Goal: Task Accomplishment & Management: Manage account settings

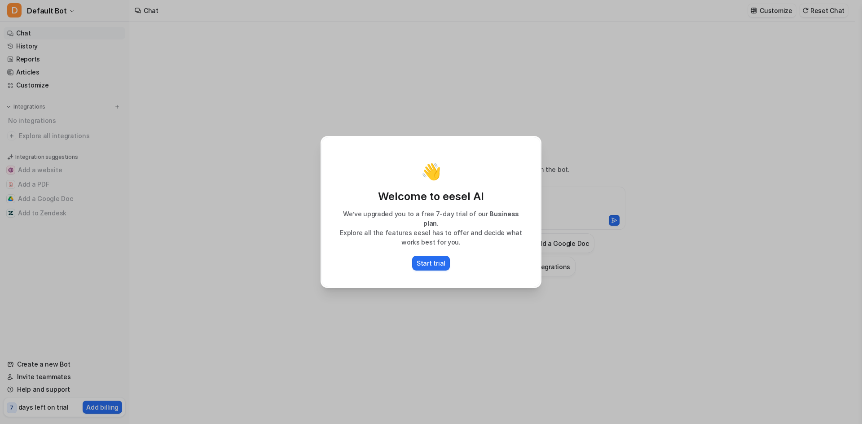
drag, startPoint x: 722, startPoint y: 168, endPoint x: 674, endPoint y: 173, distance: 49.2
click at [722, 169] on div "👋 Welcome to eesel AI We’ve upgraded you to a free 7-day trial of our Business …" at bounding box center [431, 212] width 862 height 424
click at [428, 259] on p "Start trial" at bounding box center [431, 263] width 29 height 9
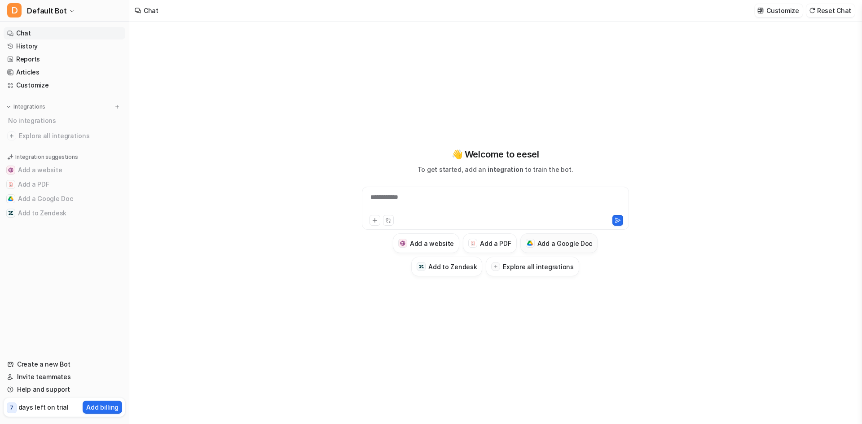
click at [550, 243] on h3 "Add a Google Doc" at bounding box center [564, 243] width 55 height 9
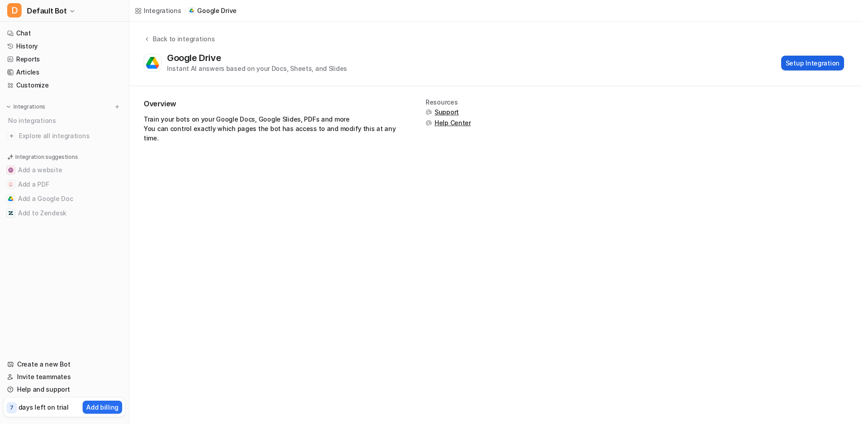
click at [818, 65] on button "Setup Integration" at bounding box center [812, 63] width 63 height 15
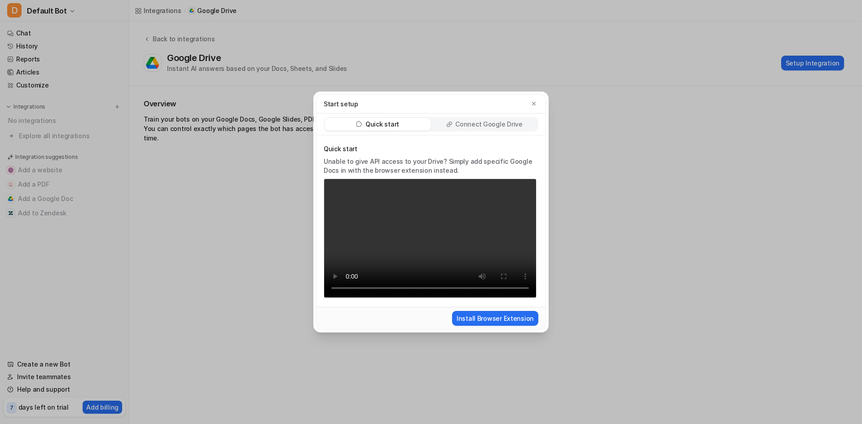
click at [493, 123] on p "Connect Google Drive" at bounding box center [488, 124] width 67 height 9
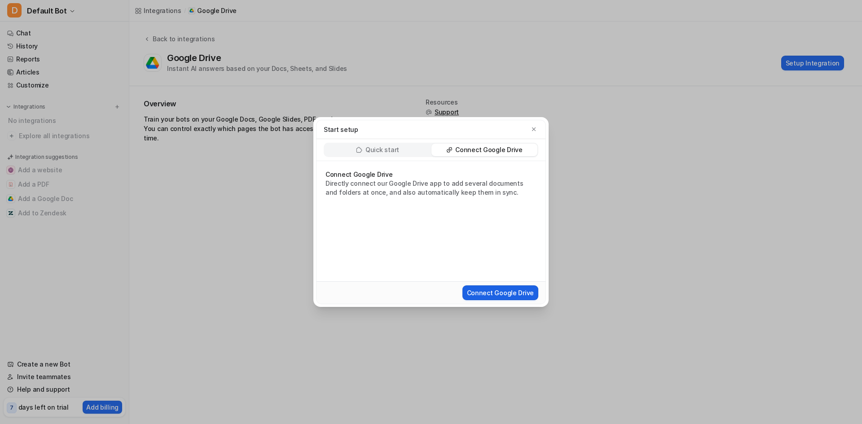
click at [498, 295] on button "Connect Google Drive" at bounding box center [500, 293] width 76 height 15
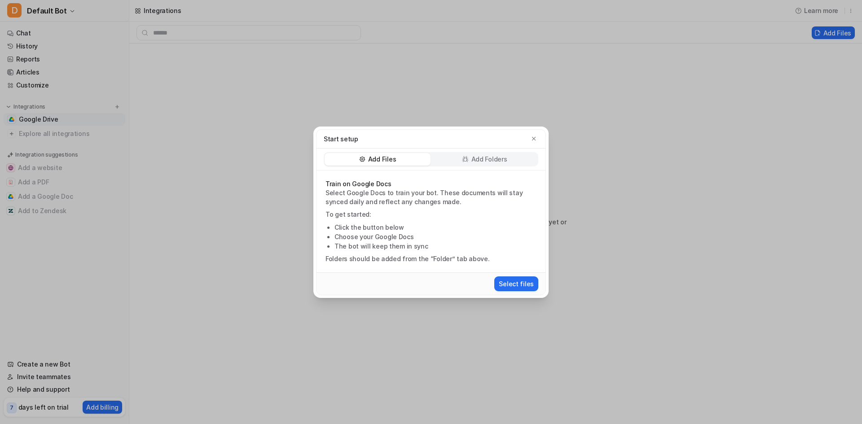
click at [472, 160] on p "Add Folders" at bounding box center [489, 159] width 36 height 9
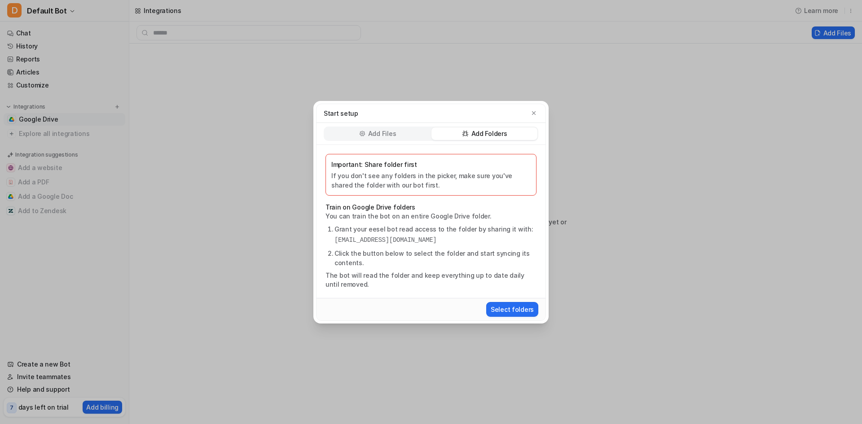
click at [399, 129] on div "Add Files" at bounding box center [378, 134] width 106 height 13
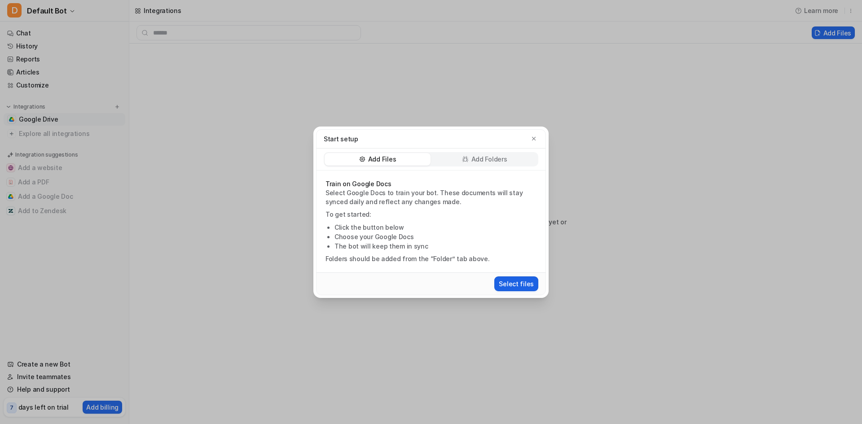
click at [520, 288] on button "Select files" at bounding box center [516, 284] width 44 height 15
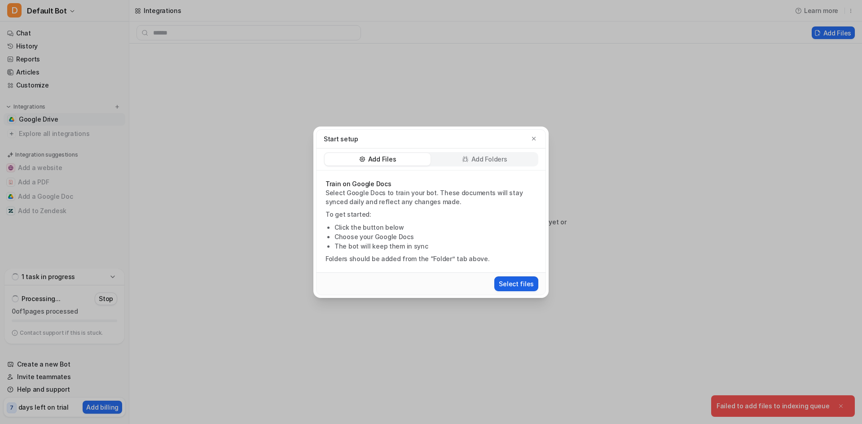
click at [518, 287] on button "Select files" at bounding box center [516, 284] width 44 height 15
click at [535, 137] on icon "button" at bounding box center [534, 139] width 6 height 6
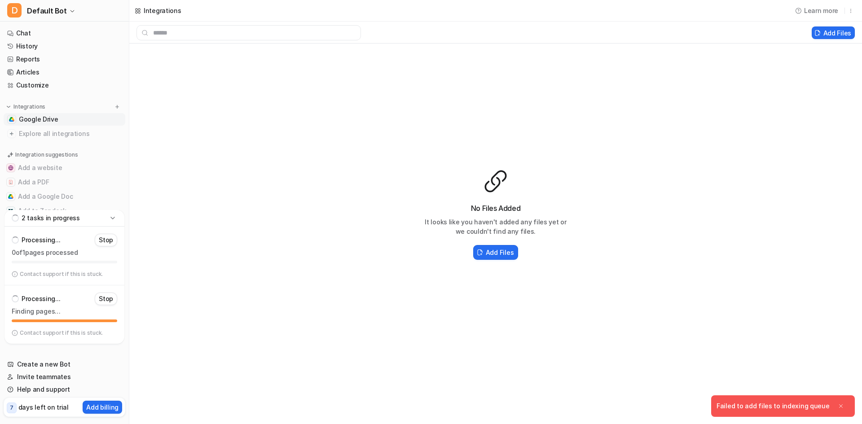
drag, startPoint x: 94, startPoint y: 408, endPoint x: 358, endPoint y: 312, distance: 281.1
click at [358, 312] on div "No Files Added It looks like you haven't added any files yet or we couldn't fin…" at bounding box center [495, 215] width 733 height 343
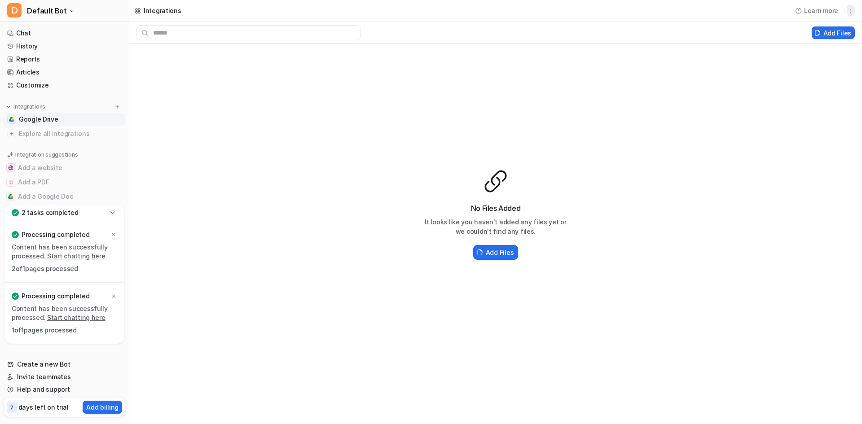
click at [853, 12] on icon "button" at bounding box center [851, 11] width 6 height 6
click at [726, 118] on div "No Files Added It looks like you haven't added any files yet or we couldn't fin…" at bounding box center [495, 215] width 733 height 343
click at [18, 409] on p "days left on trial" at bounding box center [43, 407] width 50 height 9
click at [39, 391] on link "Help and support" at bounding box center [65, 389] width 122 height 13
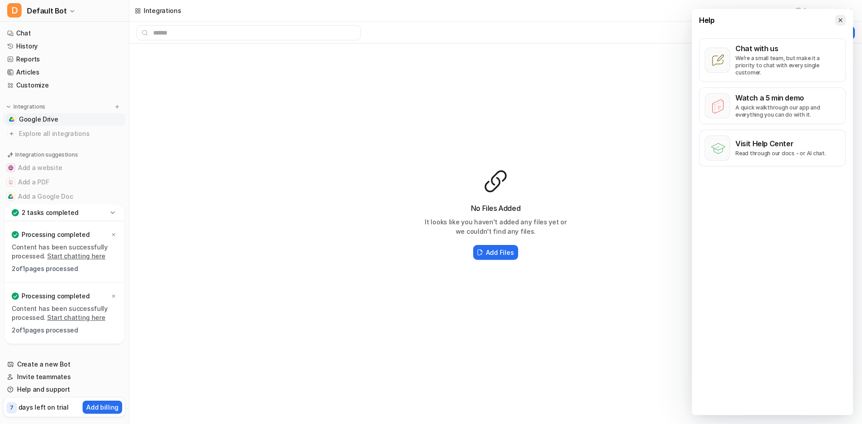
click at [835, 18] on button at bounding box center [840, 20] width 11 height 11
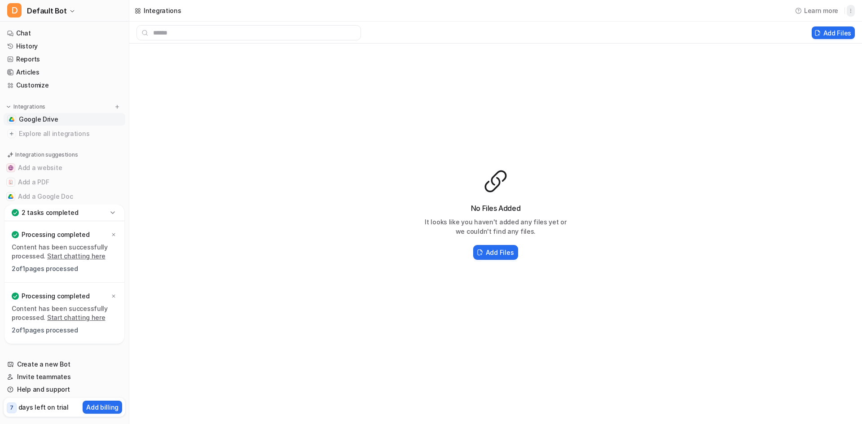
click at [851, 13] on icon "button" at bounding box center [851, 11] width 6 height 6
click at [804, 31] on button "Delete" at bounding box center [804, 30] width 97 height 17
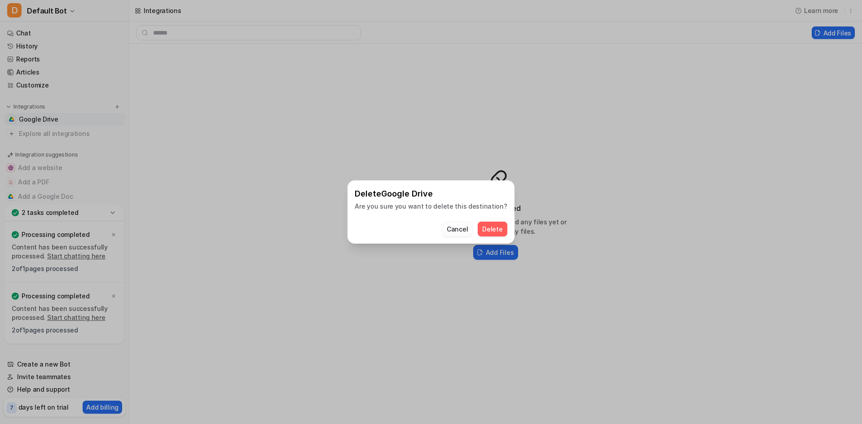
click at [450, 227] on button "Cancel" at bounding box center [457, 229] width 30 height 15
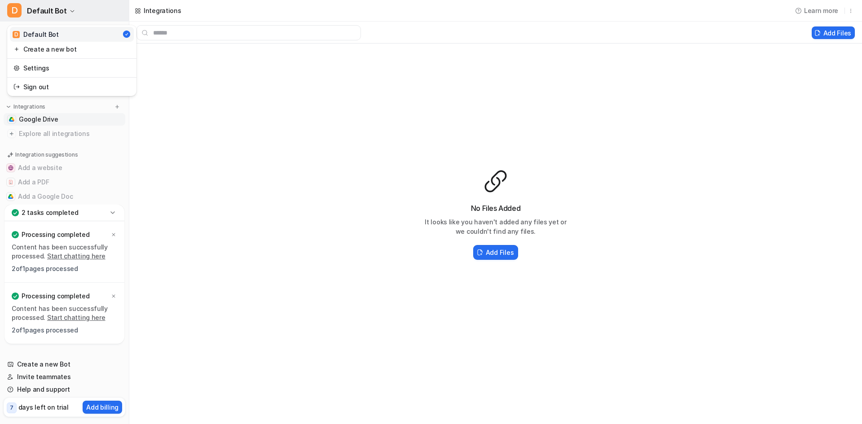
click at [63, 10] on span "Default Bot" at bounding box center [47, 10] width 40 height 13
click at [43, 71] on link "Settings" at bounding box center [72, 68] width 124 height 15
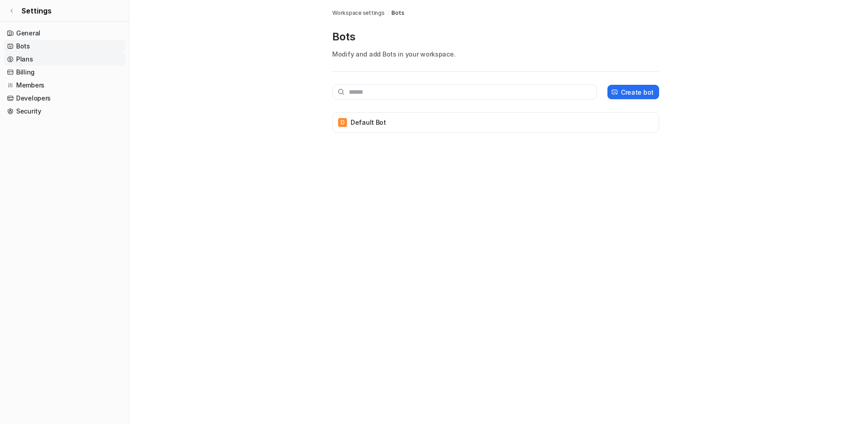
click at [25, 56] on link "Plans" at bounding box center [65, 59] width 122 height 13
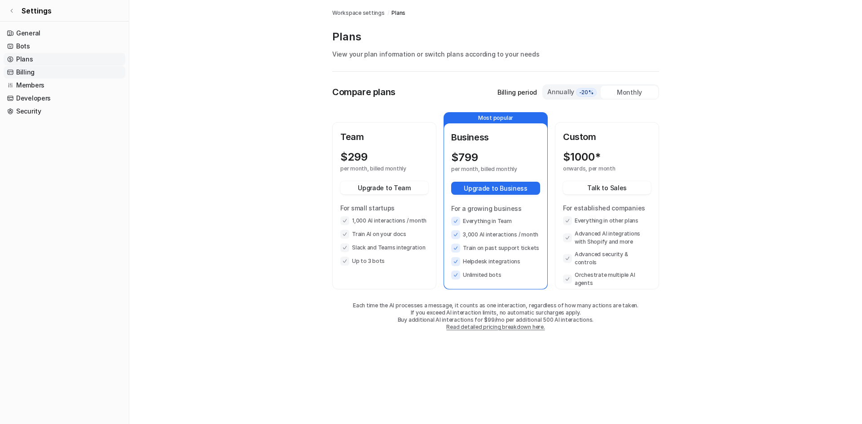
click at [24, 73] on link "Billing" at bounding box center [65, 72] width 122 height 13
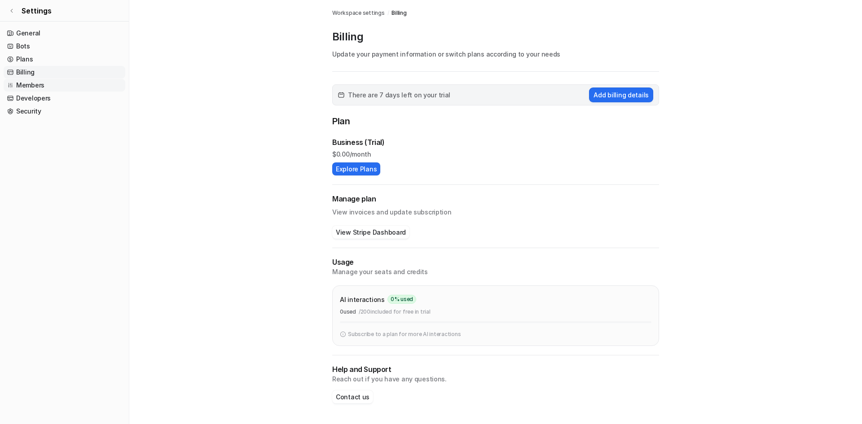
click at [31, 83] on link "Members" at bounding box center [65, 85] width 122 height 13
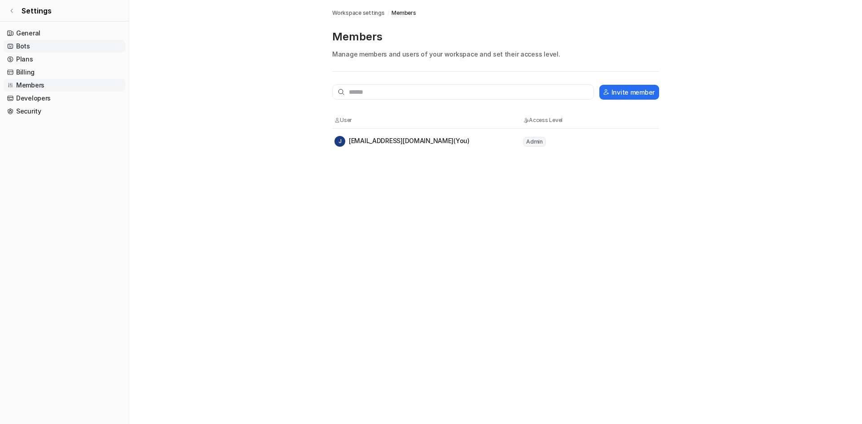
click at [25, 45] on link "Bots" at bounding box center [65, 46] width 122 height 13
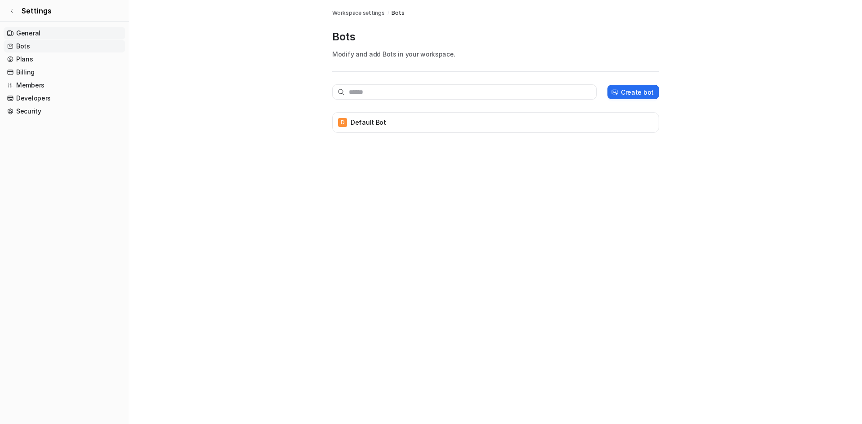
click at [32, 29] on link "General" at bounding box center [65, 33] width 122 height 13
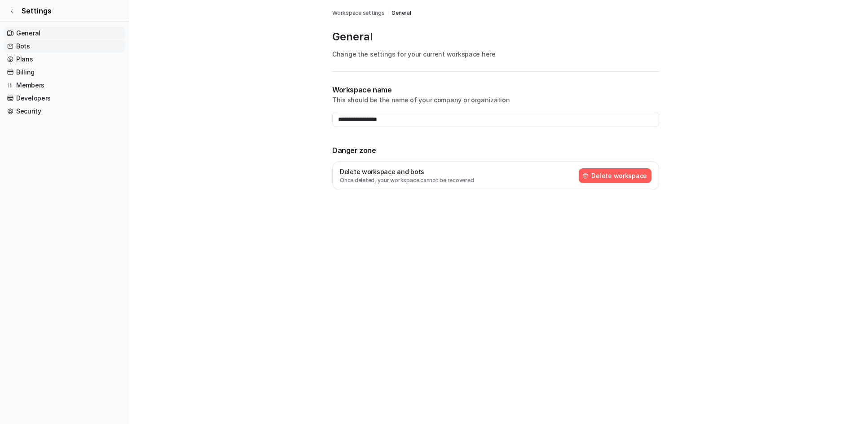
click at [26, 46] on link "Bots" at bounding box center [65, 46] width 122 height 13
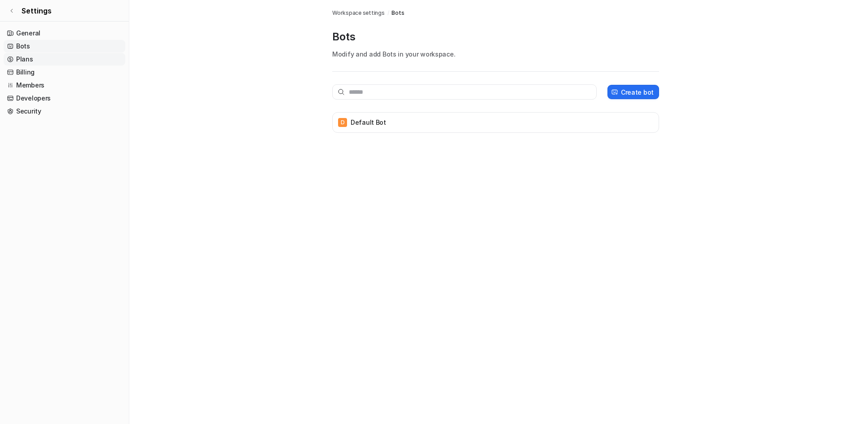
click at [25, 60] on link "Plans" at bounding box center [65, 59] width 122 height 13
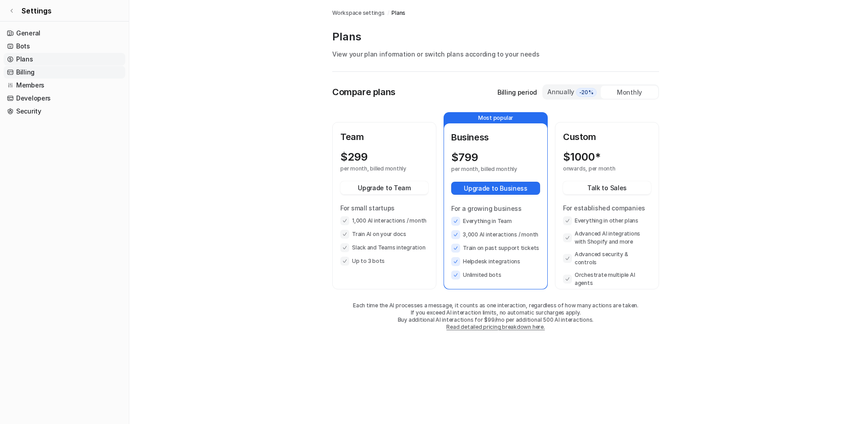
click at [26, 69] on link "Billing" at bounding box center [65, 72] width 122 height 13
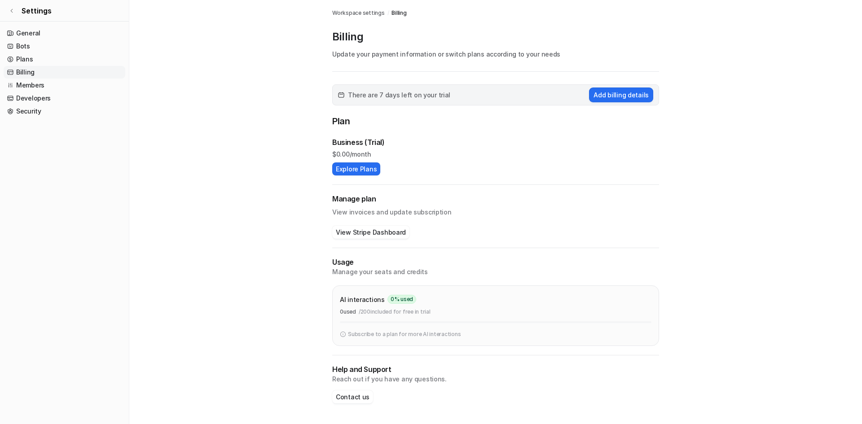
drag, startPoint x: 362, startPoint y: 166, endPoint x: 388, endPoint y: 137, distance: 38.8
click at [388, 137] on div "Business (Trial)" at bounding box center [495, 142] width 327 height 11
click at [349, 395] on button "Contact us" at bounding box center [352, 397] width 41 height 13
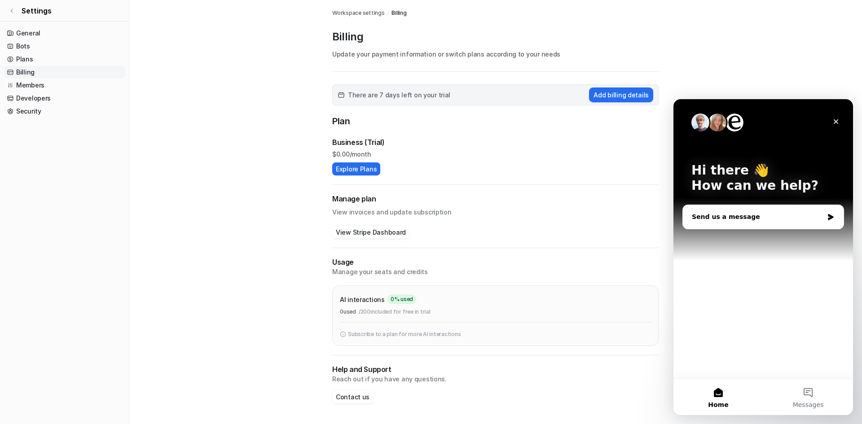
click at [730, 216] on div "Send us a message" at bounding box center [758, 216] width 132 height 9
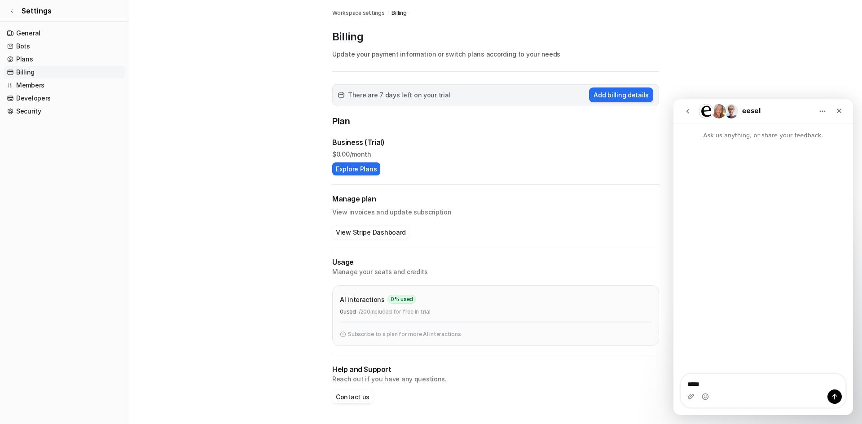
type textarea "******"
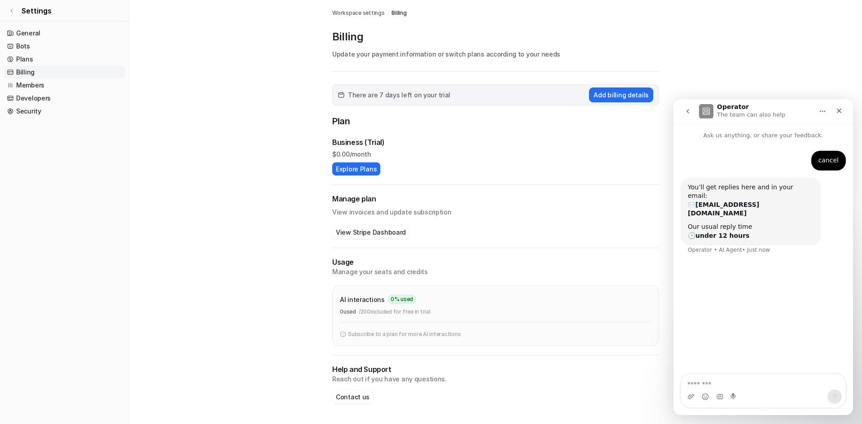
click at [445, 144] on div "Business (Trial)" at bounding box center [495, 142] width 327 height 11
click at [823, 110] on icon "Home" at bounding box center [822, 111] width 7 height 7
click at [727, 110] on p "The team can also help" at bounding box center [751, 114] width 68 height 9
click at [687, 107] on button "go back" at bounding box center [687, 111] width 17 height 17
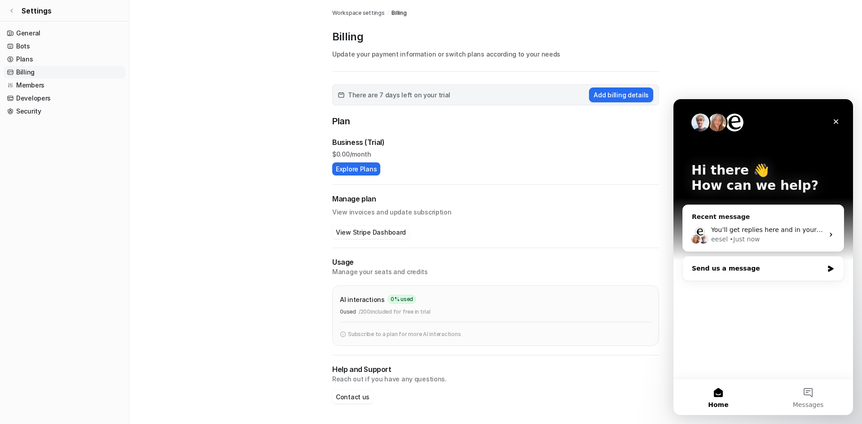
click at [753, 269] on div "Send us a message" at bounding box center [758, 268] width 132 height 9
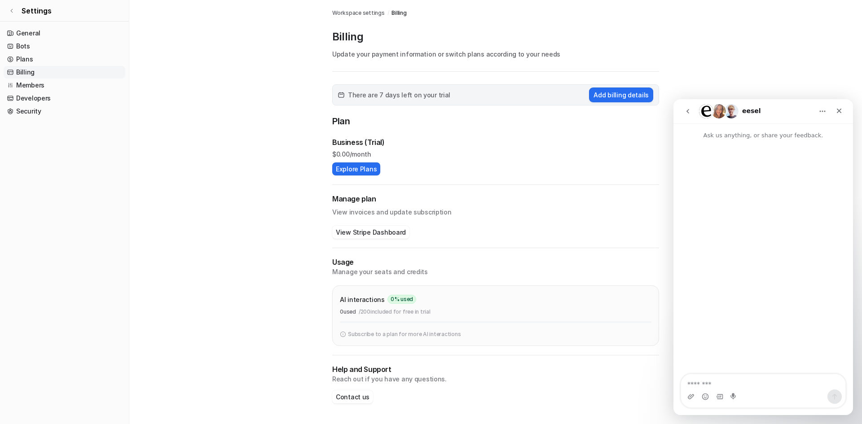
click at [725, 382] on textarea "Message…" at bounding box center [763, 381] width 164 height 15
type textarea "**********"
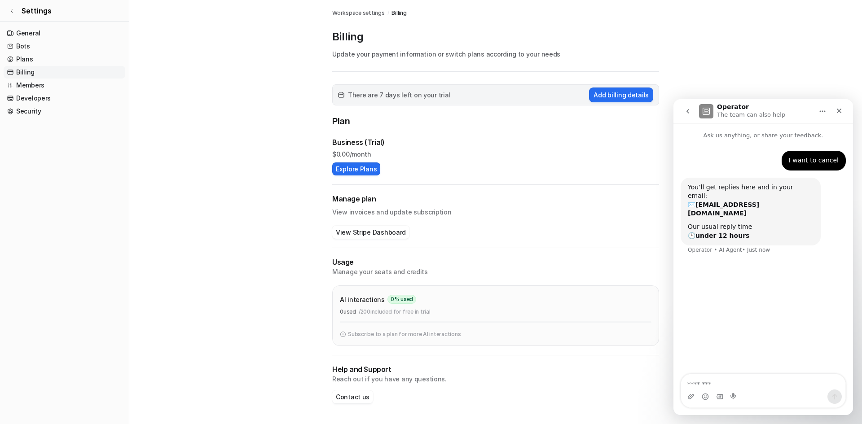
click at [650, 195] on h2 "Manage plan" at bounding box center [495, 199] width 327 height 10
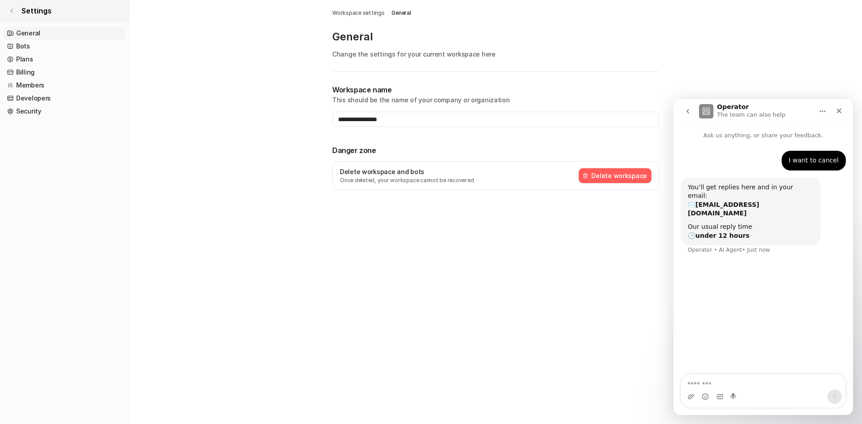
click at [14, 9] on icon at bounding box center [11, 10] width 5 height 5
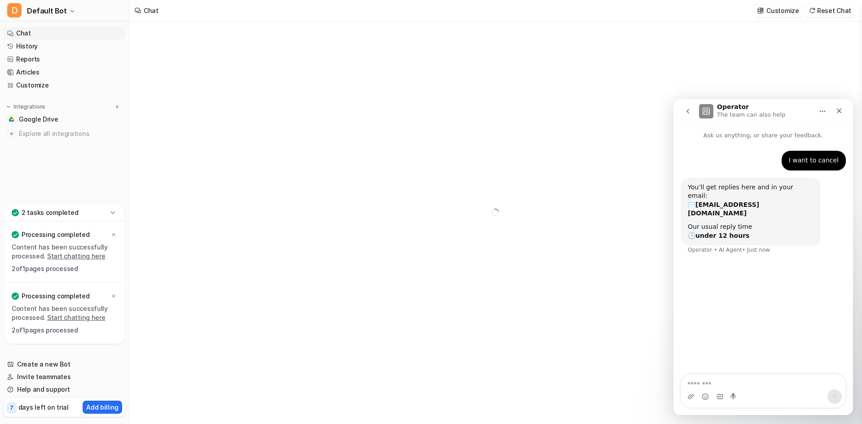
type textarea "**********"
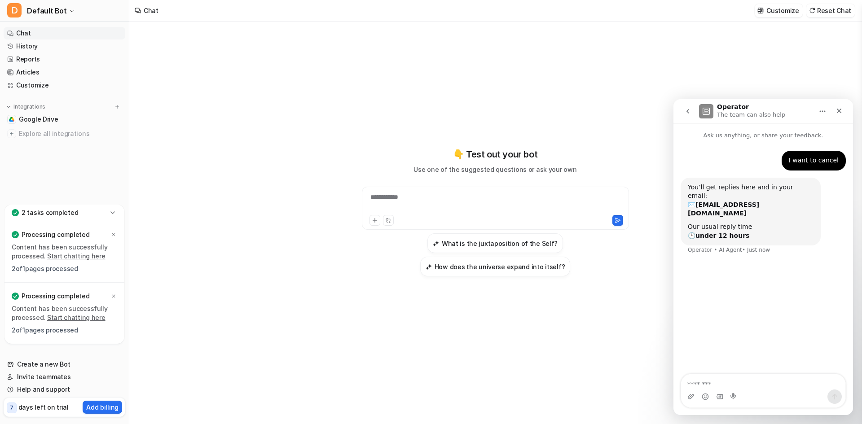
click at [33, 408] on p "days left on trial" at bounding box center [43, 407] width 50 height 9
click at [20, 406] on p "days left on trial" at bounding box center [43, 407] width 50 height 9
click at [11, 406] on p "7" at bounding box center [12, 408] width 4 height 8
click at [839, 106] on div "Close" at bounding box center [839, 111] width 16 height 16
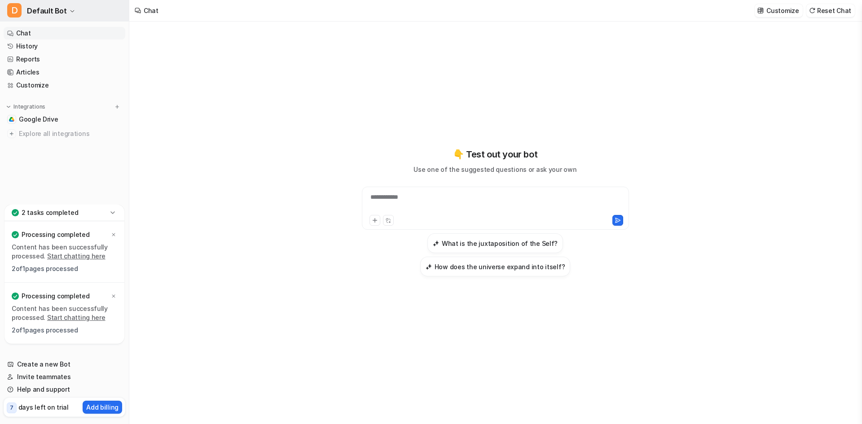
click at [71, 11] on icon "button" at bounding box center [72, 11] width 5 height 5
click at [49, 69] on link "Settings" at bounding box center [72, 68] width 124 height 15
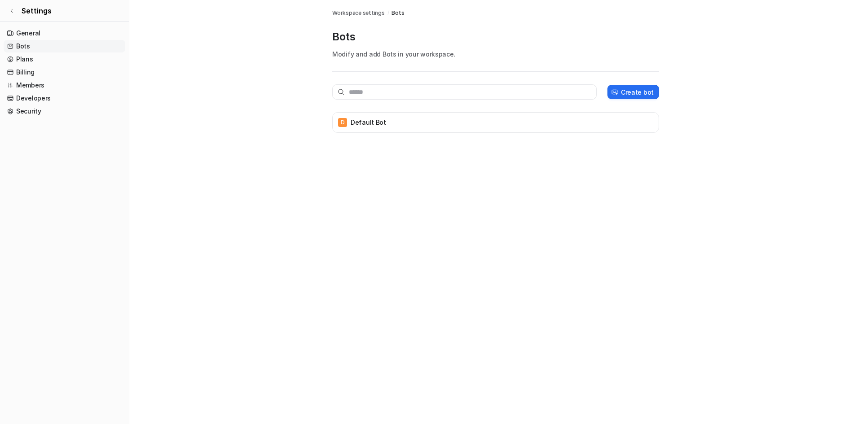
click at [741, 47] on main "Workspace settings / Bots Bots Modify and add Bots in your workspace. Create bo…" at bounding box center [495, 75] width 733 height 151
click at [13, 12] on icon at bounding box center [11, 10] width 5 height 5
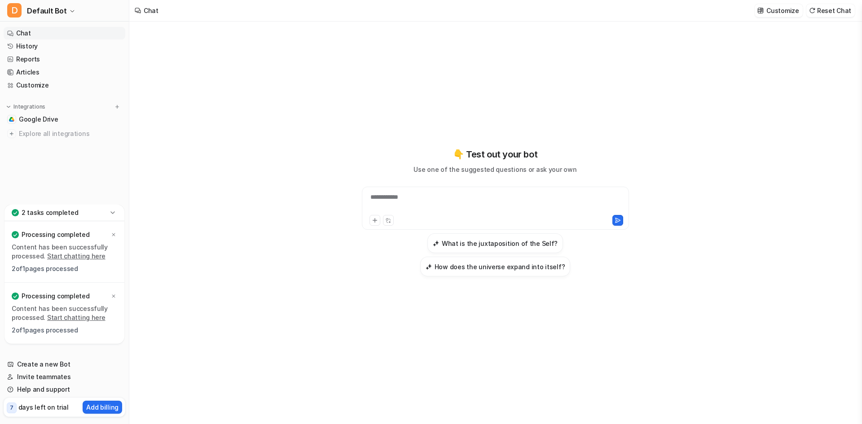
click at [627, 103] on div "**********" at bounding box center [495, 212] width 330 height 297
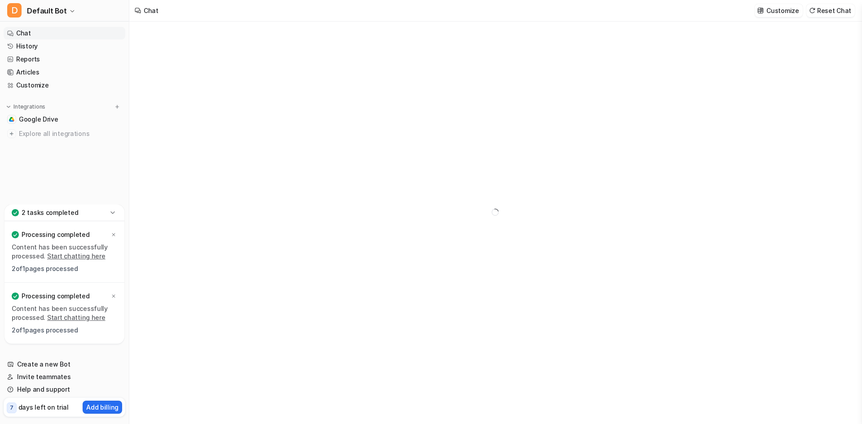
type textarea "**********"
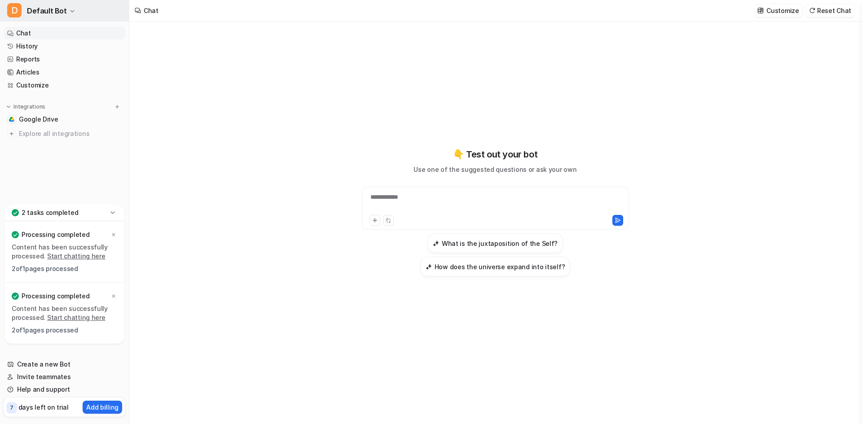
click at [70, 10] on icon "button" at bounding box center [72, 11] width 5 height 5
click at [616, 105] on div "**********" at bounding box center [431, 212] width 862 height 424
click at [62, 12] on span "Default Bot" at bounding box center [47, 10] width 40 height 13
click at [50, 70] on link "Settings" at bounding box center [72, 68] width 124 height 15
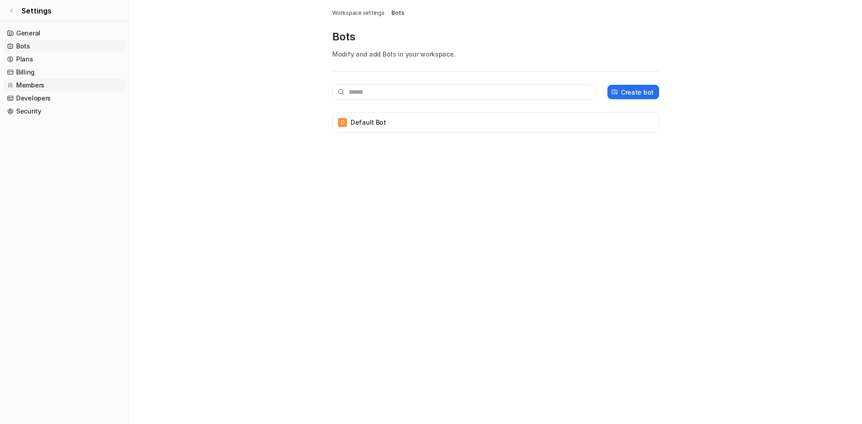
click at [34, 84] on link "Members" at bounding box center [65, 85] width 122 height 13
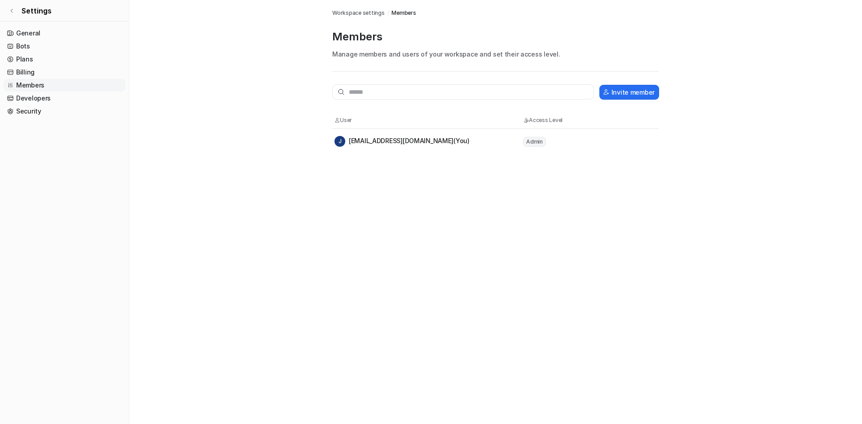
click at [533, 143] on span "Admin" at bounding box center [534, 142] width 23 height 10
click at [449, 150] on tr "J jenniferannchristel@gmail.com (You) Admin" at bounding box center [495, 141] width 327 height 25
click at [22, 57] on link "Plans" at bounding box center [65, 59] width 122 height 13
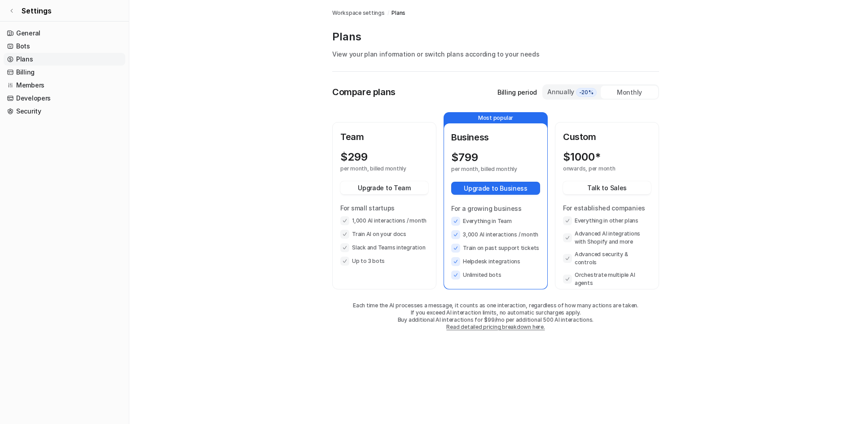
click at [489, 245] on li "Train on past support tickets" at bounding box center [495, 248] width 89 height 9
click at [488, 242] on ul "Everything in Team 3,000 AI interactions / month Train on past support tickets …" at bounding box center [495, 248] width 89 height 63
click at [486, 224] on li "Everything in Team" at bounding box center [495, 221] width 89 height 9
click at [482, 216] on div "For a growing business Everything in Team 3,000 AI interactions / month Train o…" at bounding box center [495, 242] width 89 height 76
click at [475, 216] on div "For a growing business Everything in Team 3,000 AI interactions / month Train o…" at bounding box center [495, 242] width 89 height 76
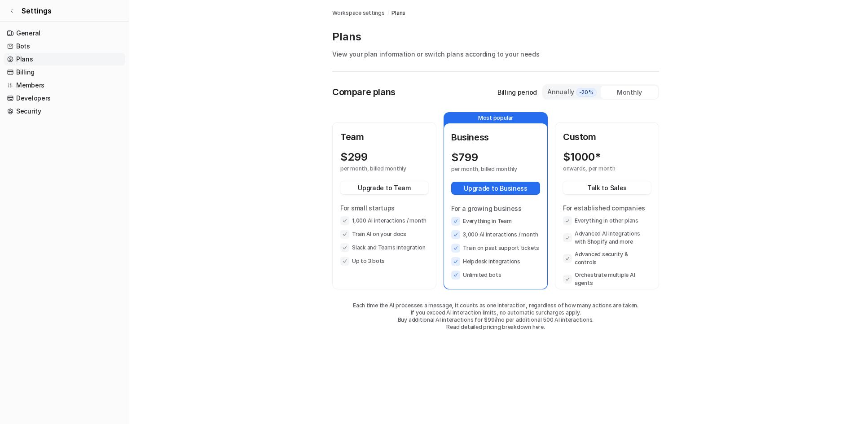
click at [391, 205] on p "For small startups" at bounding box center [384, 207] width 88 height 9
click at [361, 210] on p "For small startups" at bounding box center [384, 207] width 88 height 9
click at [28, 71] on link "Billing" at bounding box center [65, 72] width 122 height 13
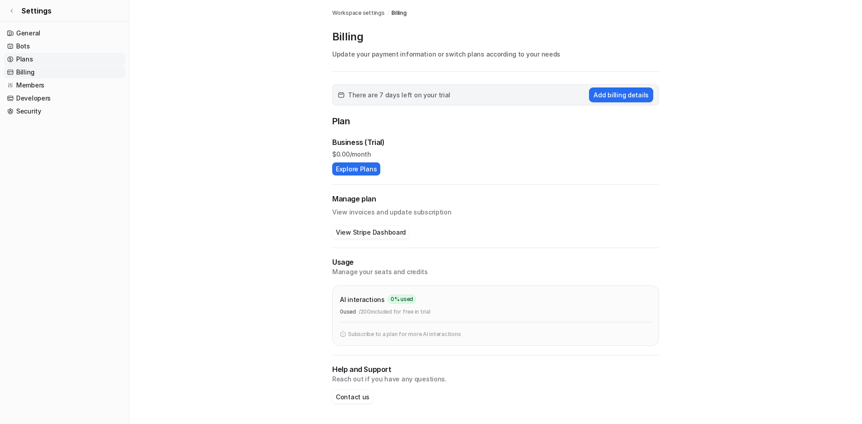
click at [26, 54] on link "Plans" at bounding box center [65, 59] width 122 height 13
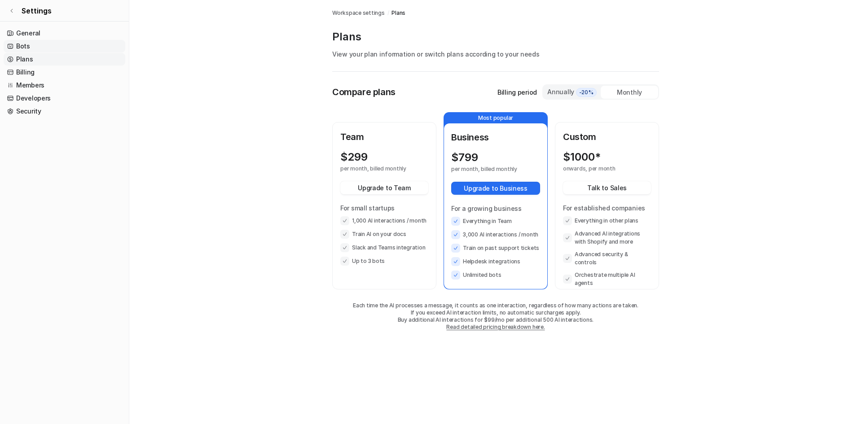
click at [23, 43] on link "Bots" at bounding box center [65, 46] width 122 height 13
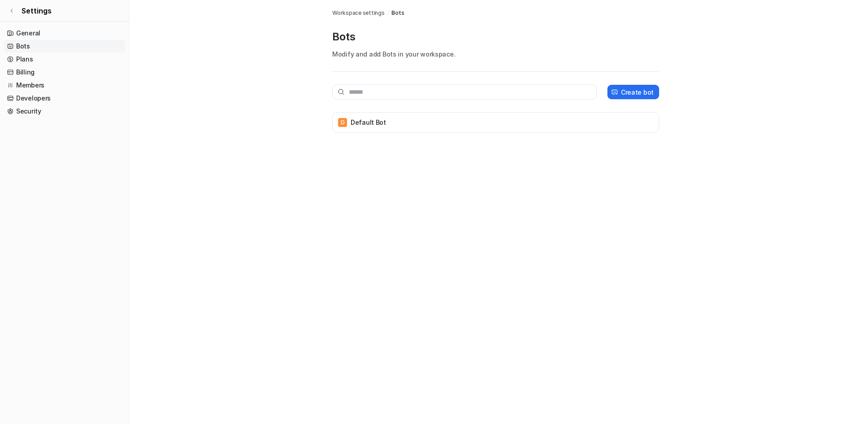
click at [656, 44] on div "Bots Modify and add Bots in your workspace." at bounding box center [495, 51] width 327 height 42
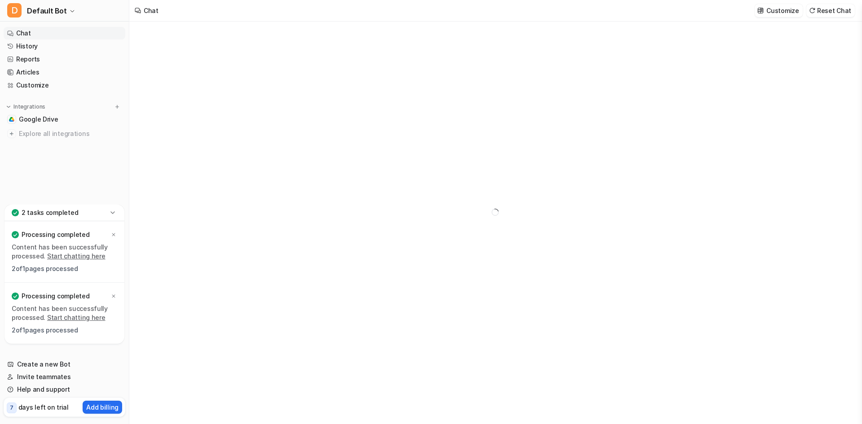
type textarea "**********"
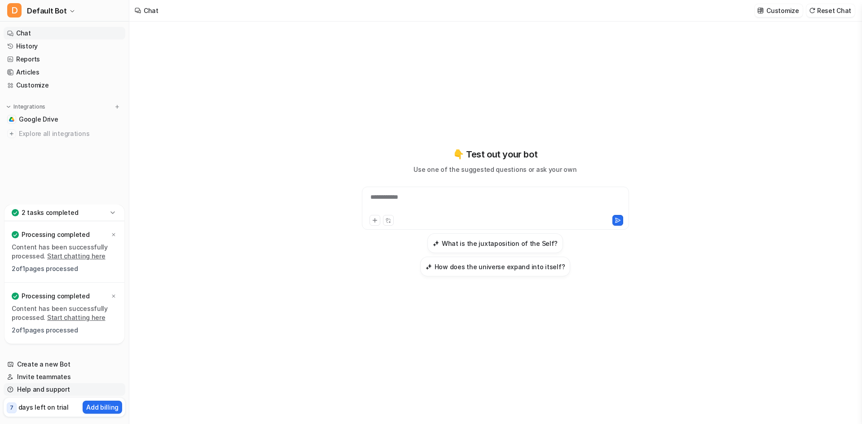
click at [27, 388] on link "Help and support" at bounding box center [65, 389] width 122 height 13
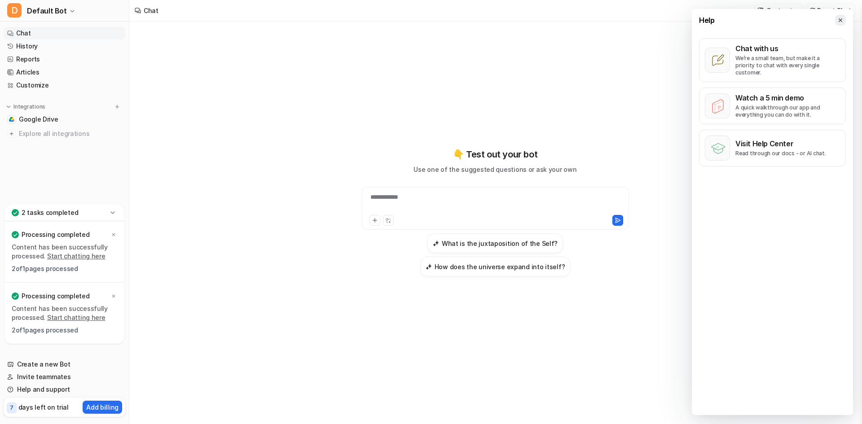
click at [841, 22] on icon at bounding box center [840, 20] width 6 height 6
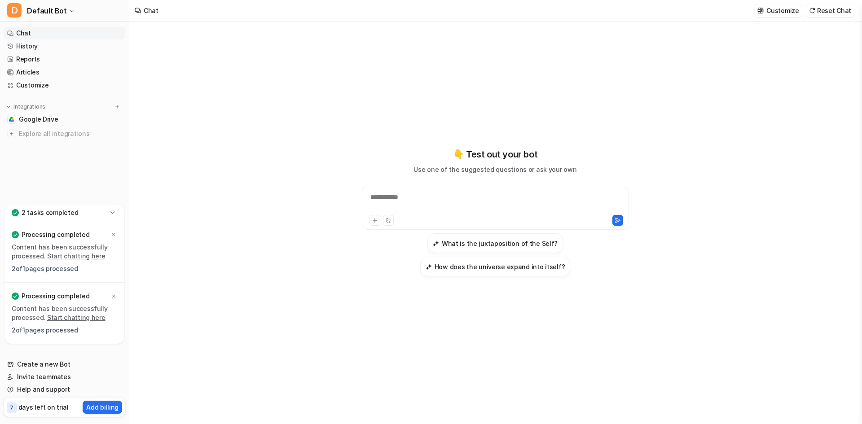
drag, startPoint x: 847, startPoint y: 0, endPoint x: 162, endPoint y: 87, distance: 690.1
click at [162, 87] on div "**********" at bounding box center [495, 223] width 732 height 403
click at [41, 387] on link "Help and support" at bounding box center [65, 389] width 122 height 13
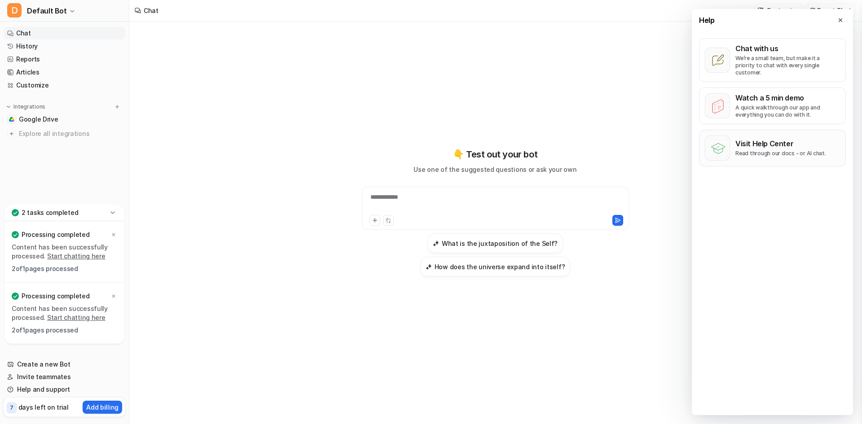
click at [779, 140] on p "Visit Help Center" at bounding box center [780, 143] width 91 height 9
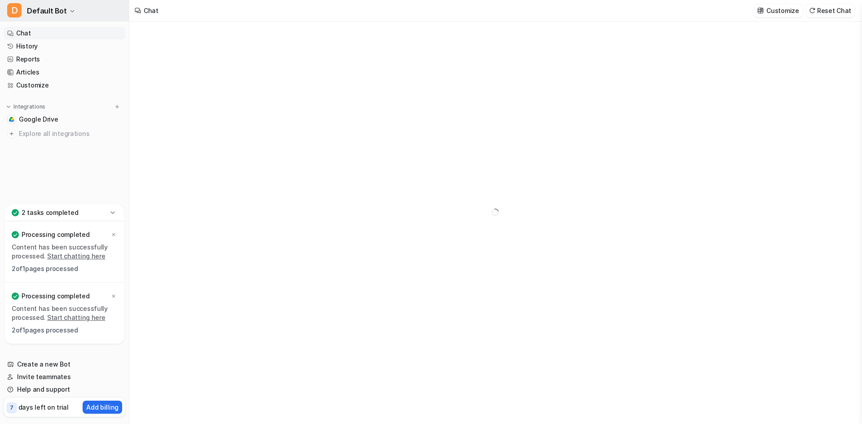
type textarea "**********"
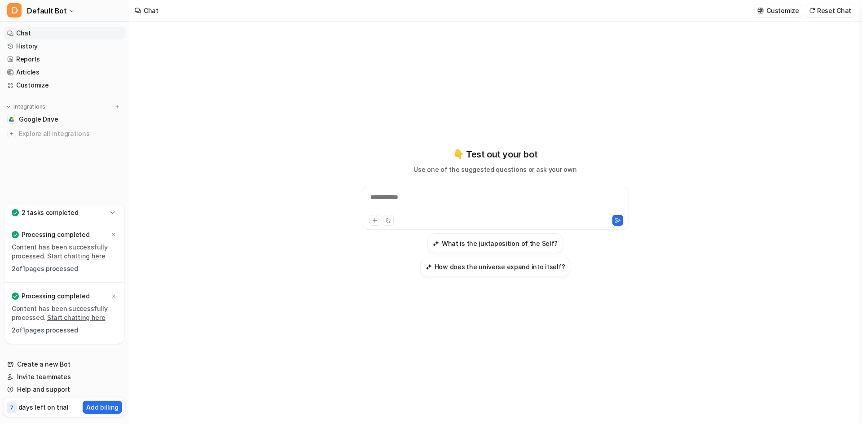
click at [60, 407] on p "days left on trial" at bounding box center [43, 407] width 50 height 9
drag, startPoint x: 74, startPoint y: 407, endPoint x: 13, endPoint y: 407, distance: 60.6
click at [18, 407] on div "7 days left on trial Add billing" at bounding box center [65, 407] width 122 height 19
click at [9, 407] on span "7" at bounding box center [12, 408] width 10 height 11
click at [18, 407] on div "7 days left on trial" at bounding box center [38, 407] width 62 height 13
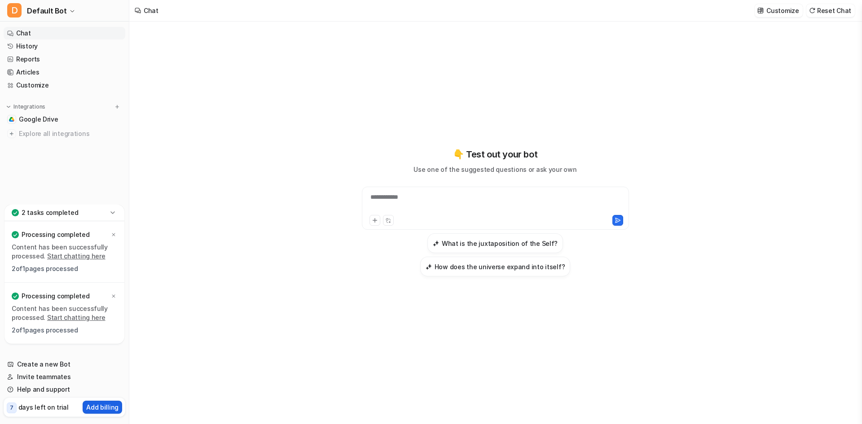
click at [108, 408] on p "Add billing" at bounding box center [102, 407] width 32 height 9
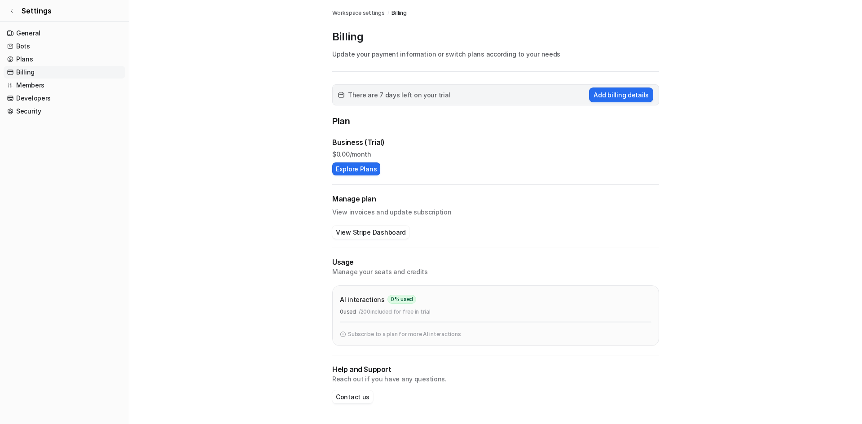
click at [470, 90] on div "There are 7 days left on your trial Add billing details" at bounding box center [495, 94] width 327 height 21
drag, startPoint x: 453, startPoint y: 93, endPoint x: 446, endPoint y: 101, distance: 10.9
click at [450, 97] on div "There are 7 days left on your trial Add billing details" at bounding box center [495, 94] width 327 height 21
click at [445, 102] on div "There are 7 days left on your trial Add billing details" at bounding box center [495, 94] width 327 height 21
click at [440, 97] on span "There are 7 days left on your trial" at bounding box center [399, 94] width 102 height 9
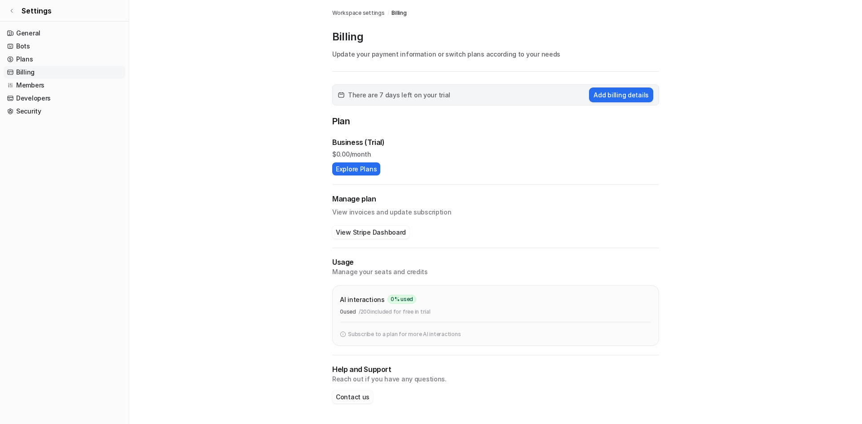
click at [344, 399] on button "Contact us" at bounding box center [352, 397] width 41 height 13
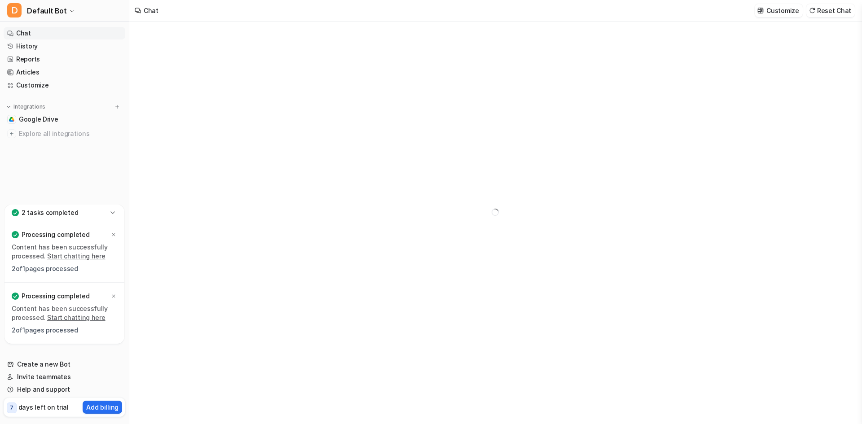
type textarea "**********"
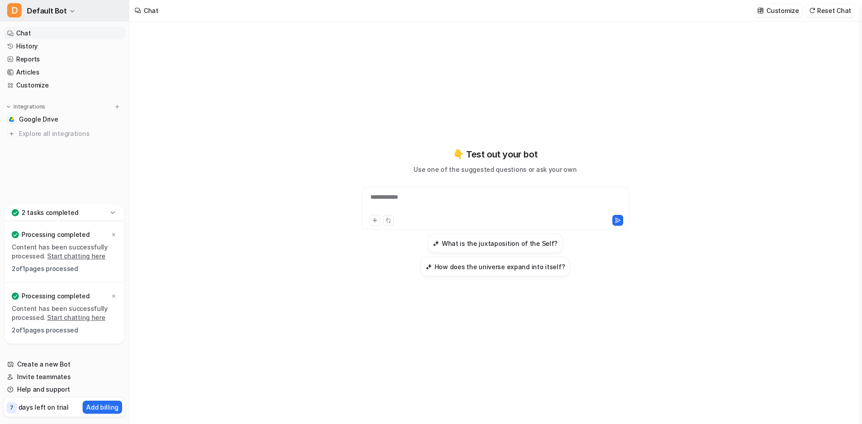
click at [58, 10] on span "Default Bot" at bounding box center [47, 10] width 40 height 13
click at [102, 145] on div "D Default Bot D Default Bot Create a new bot Settings Sign out Chat History Rep…" at bounding box center [64, 212] width 129 height 424
click at [61, 11] on span "Default Bot" at bounding box center [47, 10] width 40 height 13
click at [38, 69] on link "Settings" at bounding box center [72, 68] width 124 height 15
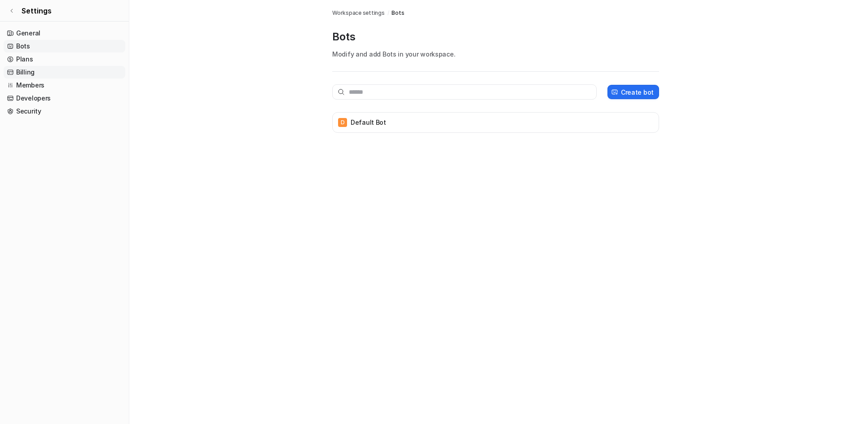
click at [24, 70] on link "Billing" at bounding box center [65, 72] width 122 height 13
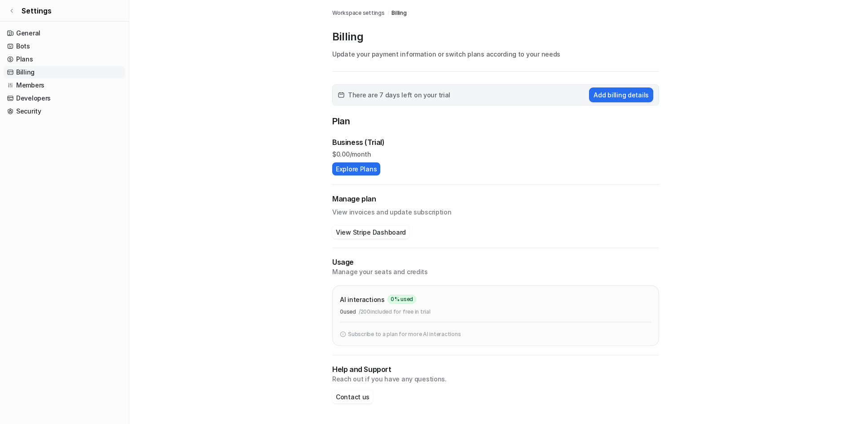
click at [729, 240] on main "Workspace settings / Billing Billing Update your payment information or switch …" at bounding box center [495, 211] width 733 height 422
